Goal: Check status

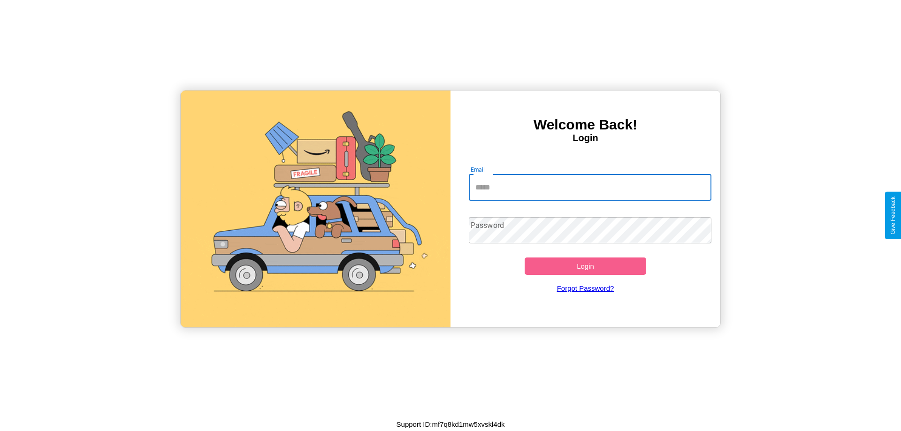
click at [590, 187] on input "Email" at bounding box center [590, 188] width 243 height 26
type input "**********"
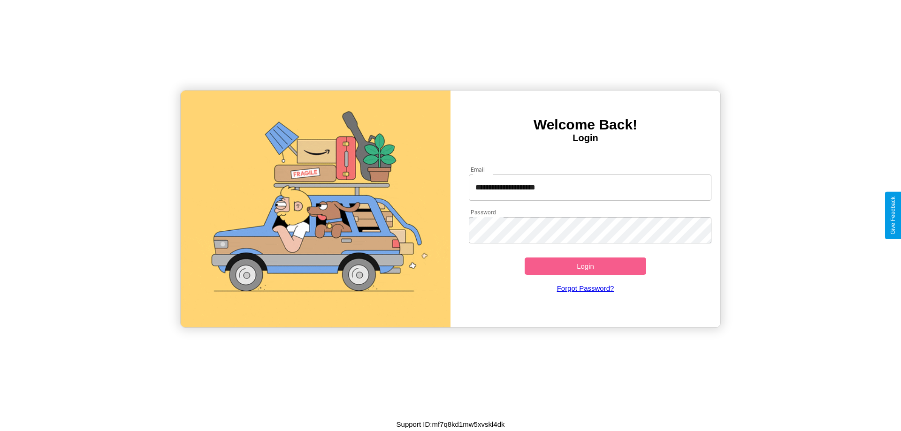
click at [585, 266] on button "Login" at bounding box center [586, 266] width 122 height 17
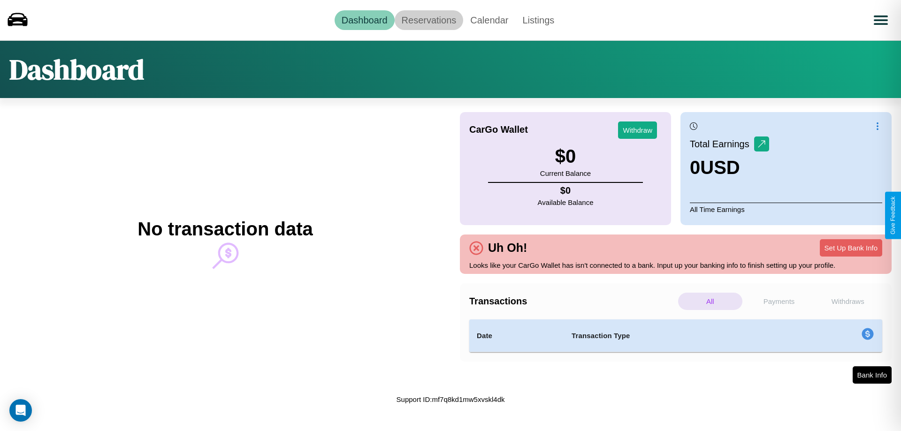
click at [429, 20] on link "Reservations" at bounding box center [429, 20] width 69 height 20
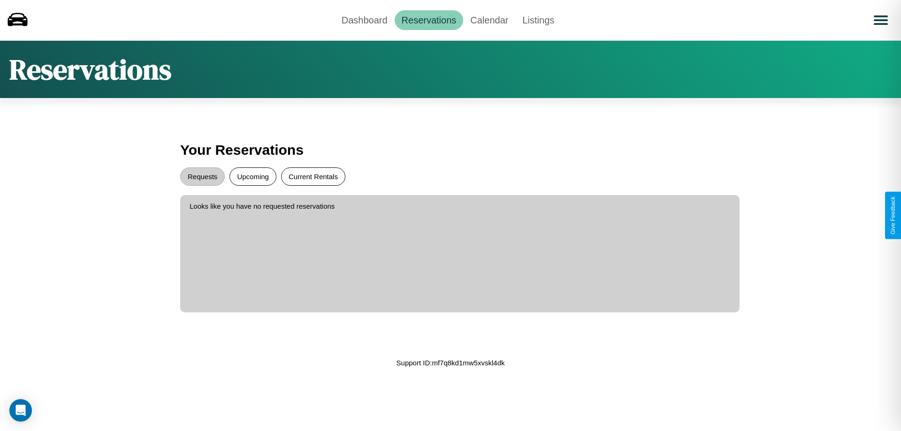
click at [313, 177] on button "Current Rentals" at bounding box center [313, 177] width 64 height 18
click at [253, 177] on button "Upcoming" at bounding box center [253, 177] width 47 height 18
click at [202, 177] on button "Requests" at bounding box center [202, 177] width 45 height 18
click at [364, 20] on link "Dashboard" at bounding box center [365, 20] width 60 height 20
